Goal: Task Accomplishment & Management: Manage account settings

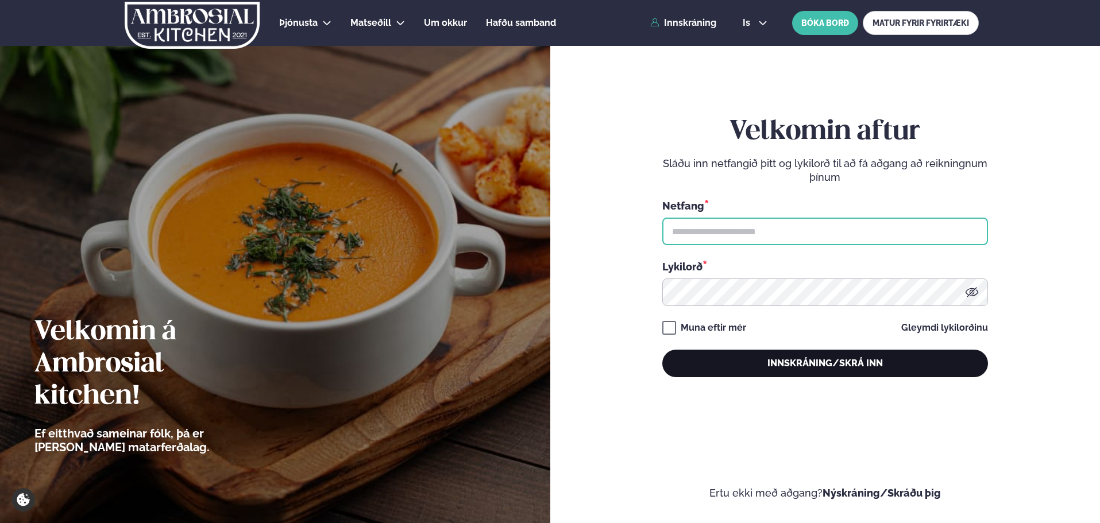
type input "**********"
click at [778, 351] on button "Innskráning/Skrá inn" at bounding box center [825, 364] width 326 height 28
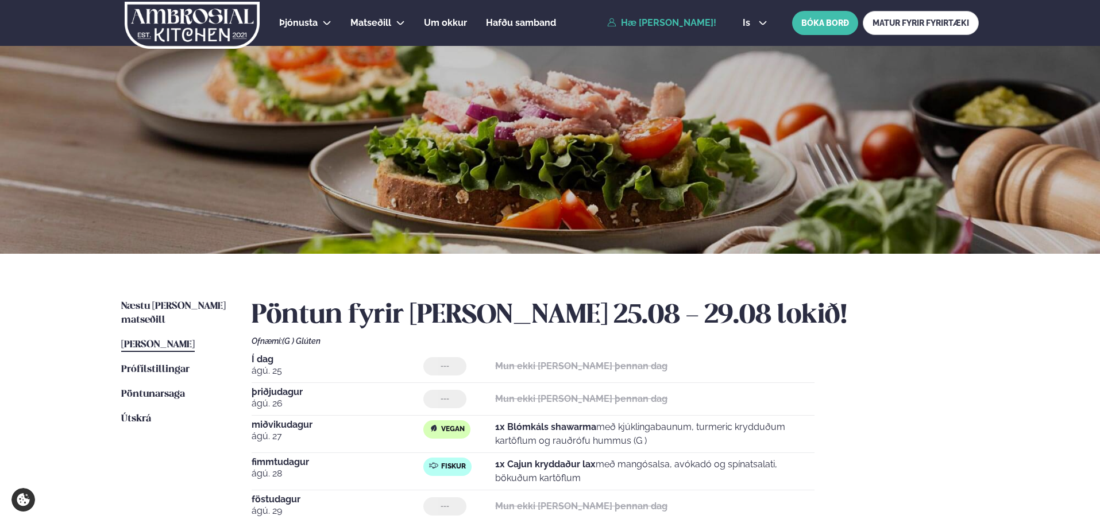
click at [175, 339] on ul "Næstu [PERSON_NAME] matseðill Næsta vika [PERSON_NAME] matseðill [PERSON_NAME] …" at bounding box center [174, 440] width 107 height 280
click at [175, 340] on span "[PERSON_NAME]" at bounding box center [158, 345] width 74 height 10
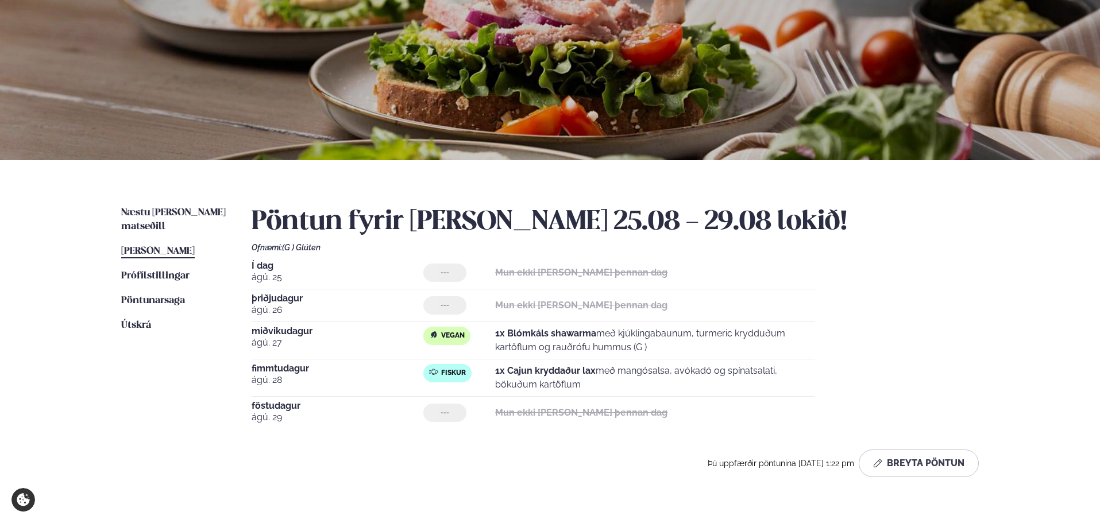
scroll to position [115, 0]
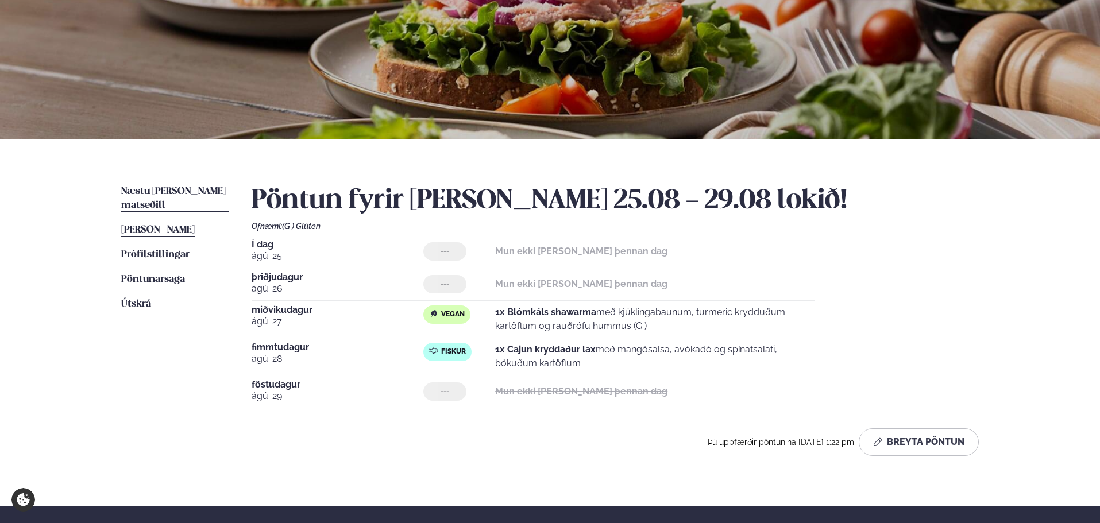
click at [202, 187] on span "Næstu [PERSON_NAME] matseðill" at bounding box center [173, 199] width 105 height 24
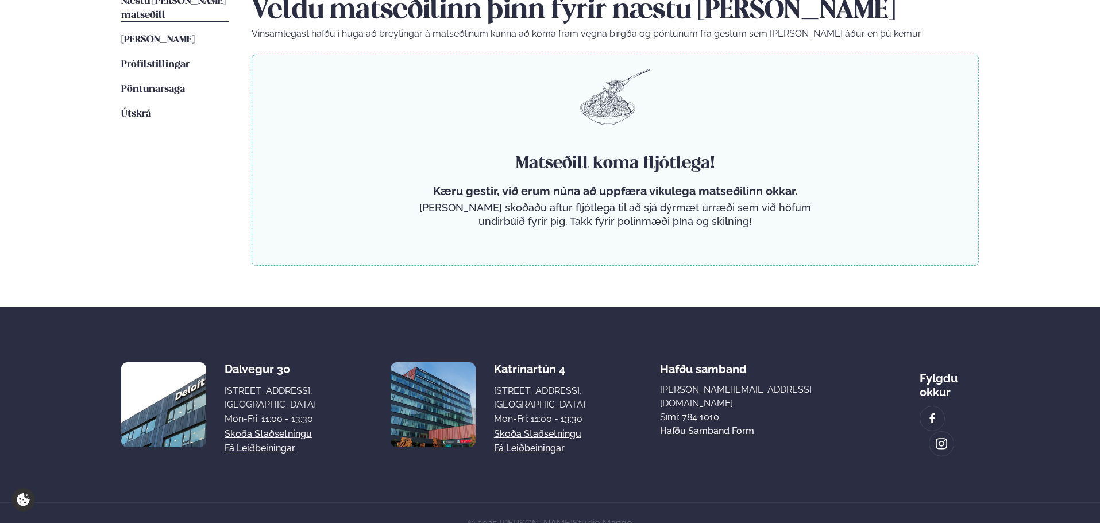
scroll to position [306, 0]
